Goal: Information Seeking & Learning: Learn about a topic

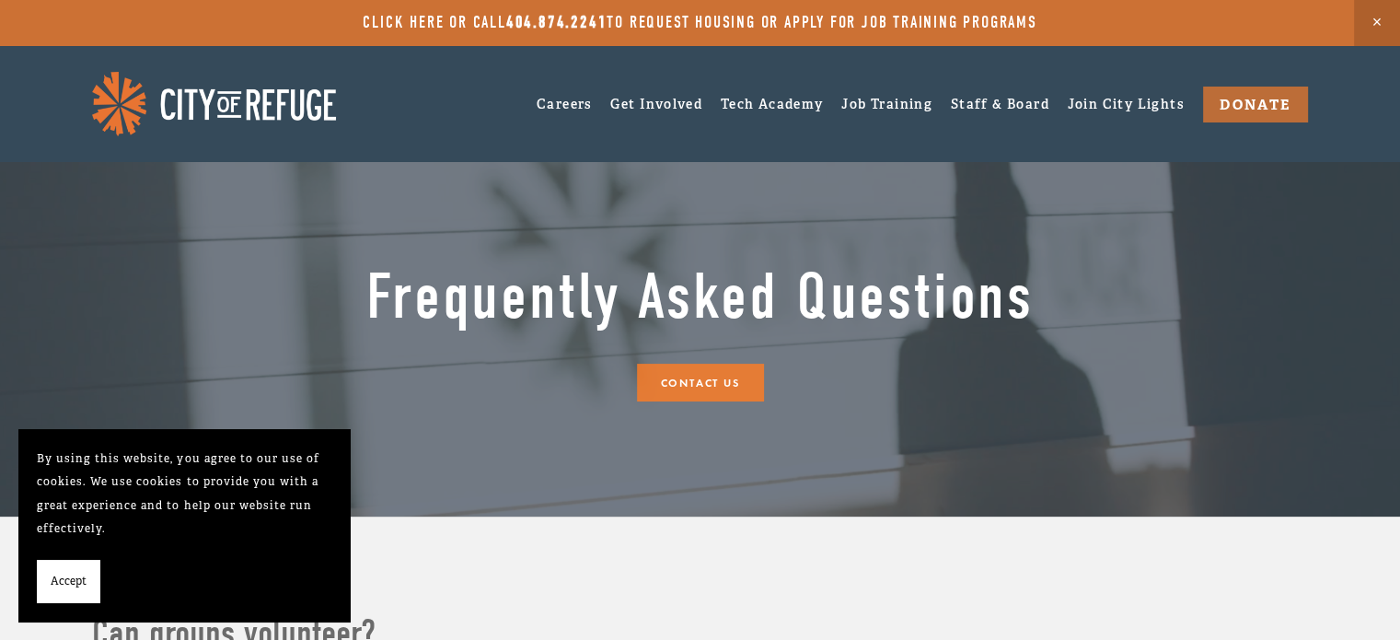
click at [287, 105] on img at bounding box center [214, 104] width 244 height 64
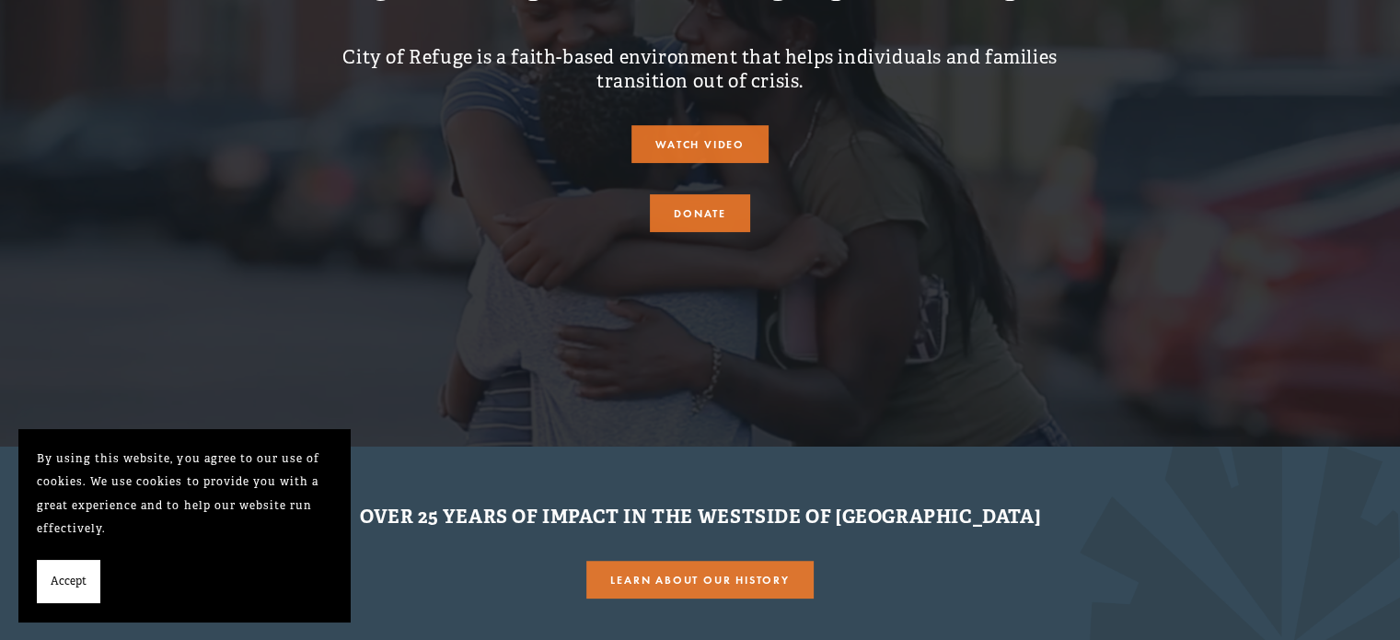
scroll to position [379, 0]
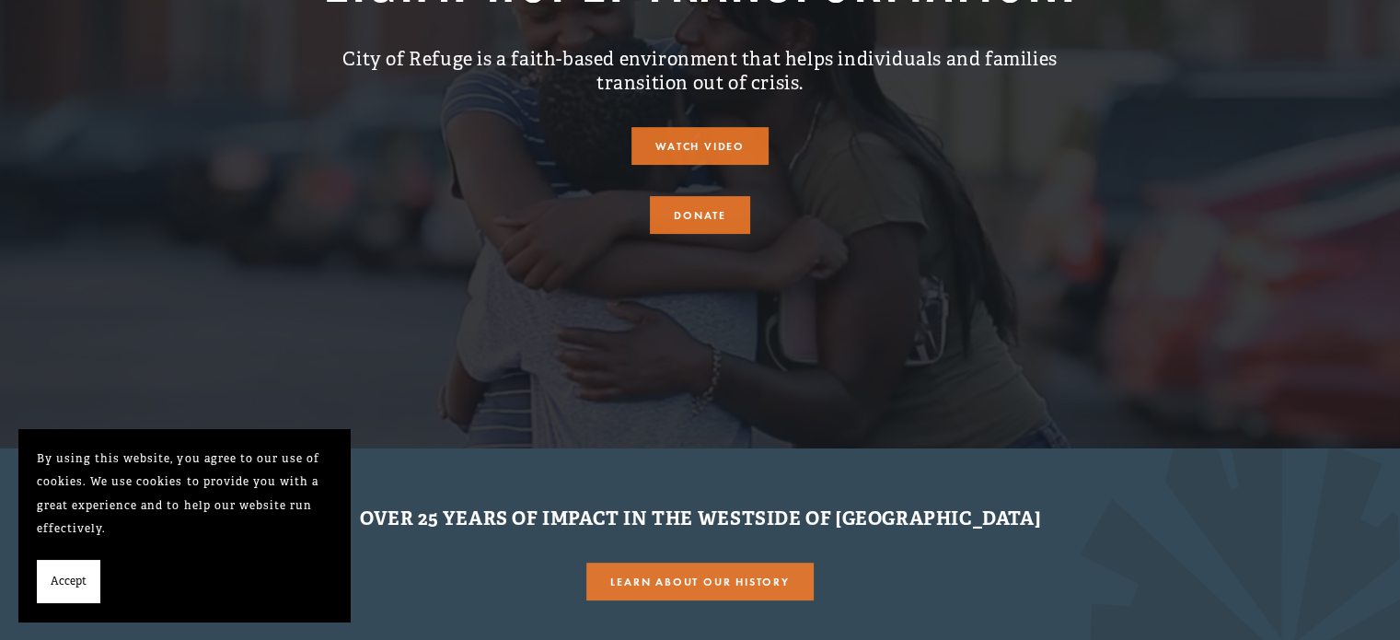
drag, startPoint x: 504, startPoint y: 62, endPoint x: 868, endPoint y: 99, distance: 366.5
click at [868, 99] on div "City of Refuge is a faith-based environment that helps individuals and families…" at bounding box center [699, 71] width 831 height 79
copy h3 "faith-based environment that helps individuals and families transition out of c…"
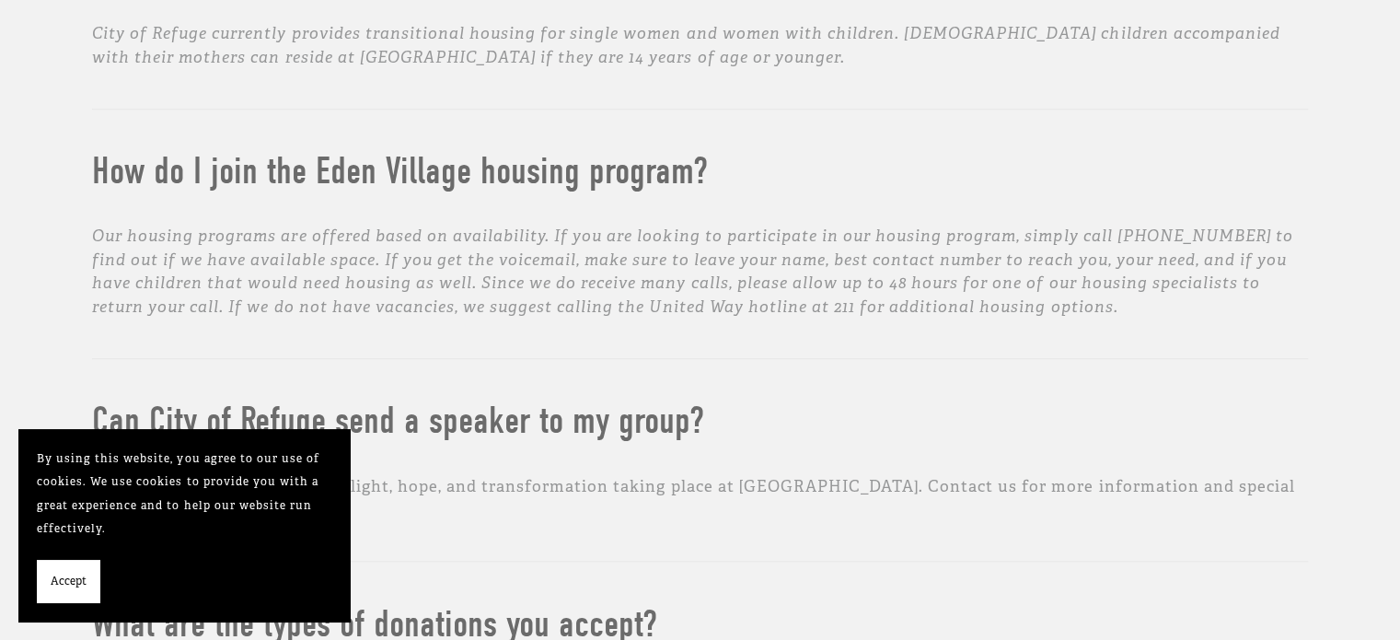
scroll to position [1225, 0]
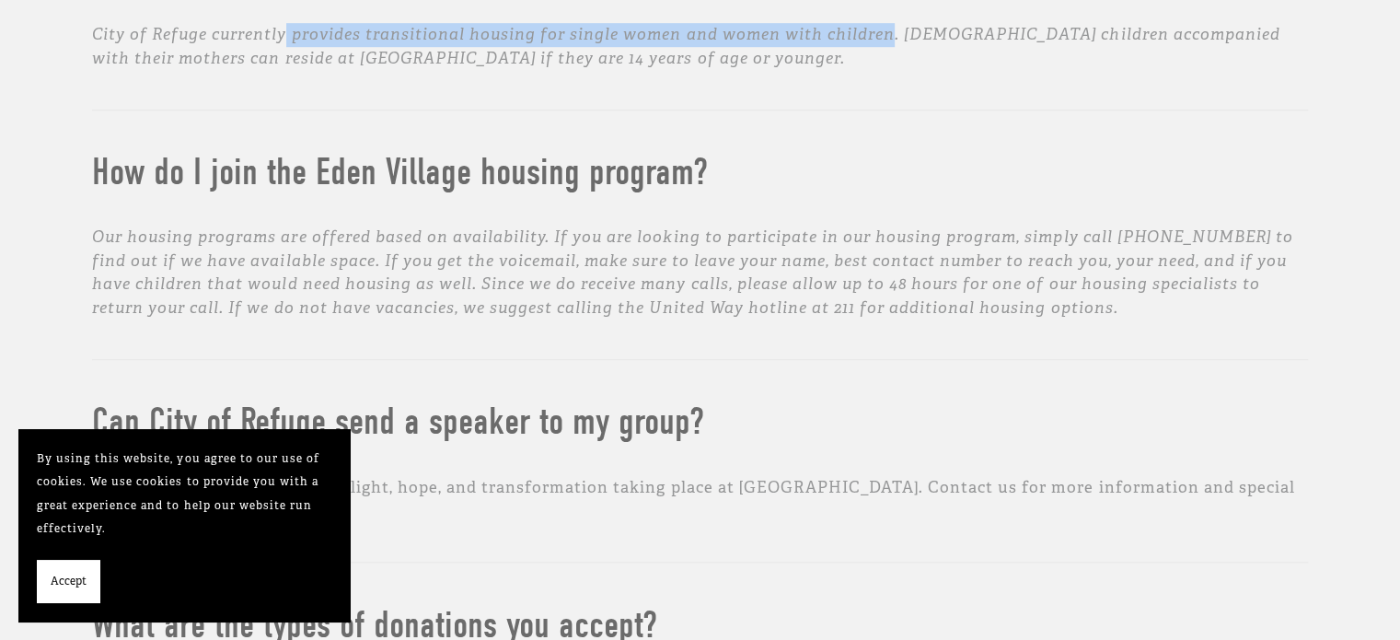
drag, startPoint x: 287, startPoint y: 28, endPoint x: 883, endPoint y: 38, distance: 595.7
click at [883, 38] on em "City of Refuge currently provides transitional housing for single women and wom…" at bounding box center [688, 46] width 1193 height 44
copy em "provides transitional housing for single women and women with children"
